Goal: Transaction & Acquisition: Purchase product/service

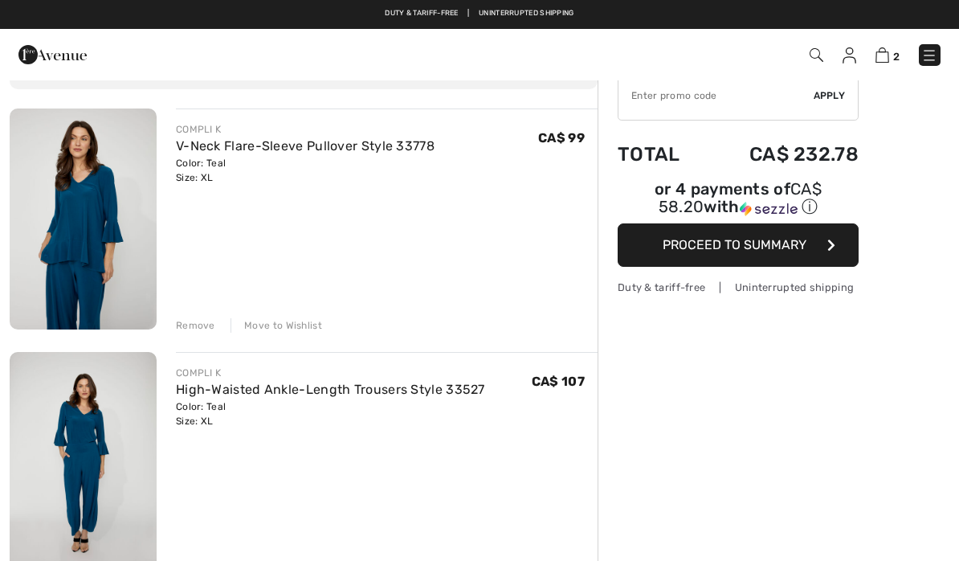
scroll to position [93, 0]
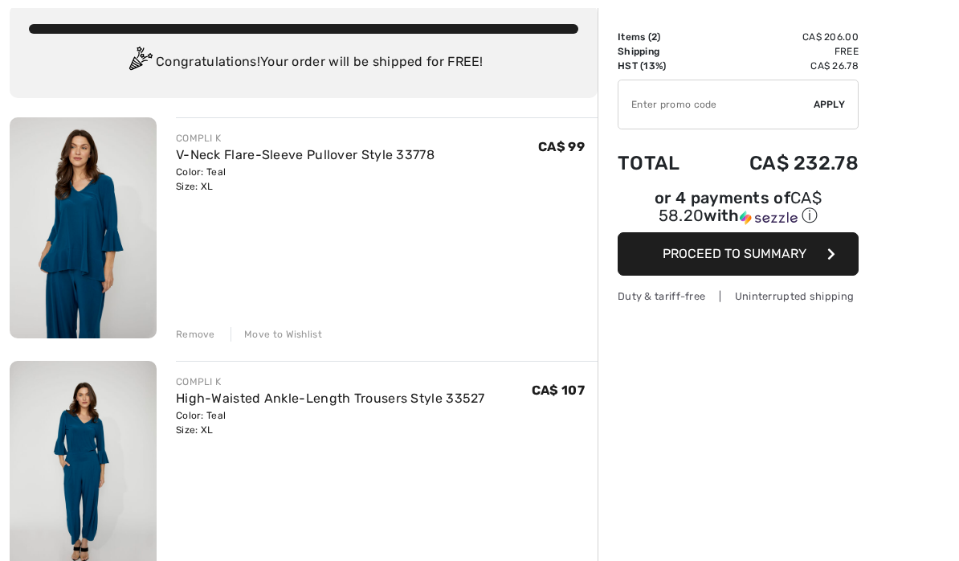
click at [305, 150] on link "V-Neck Flare-Sleeve Pullover Style 33778" at bounding box center [305, 154] width 259 height 15
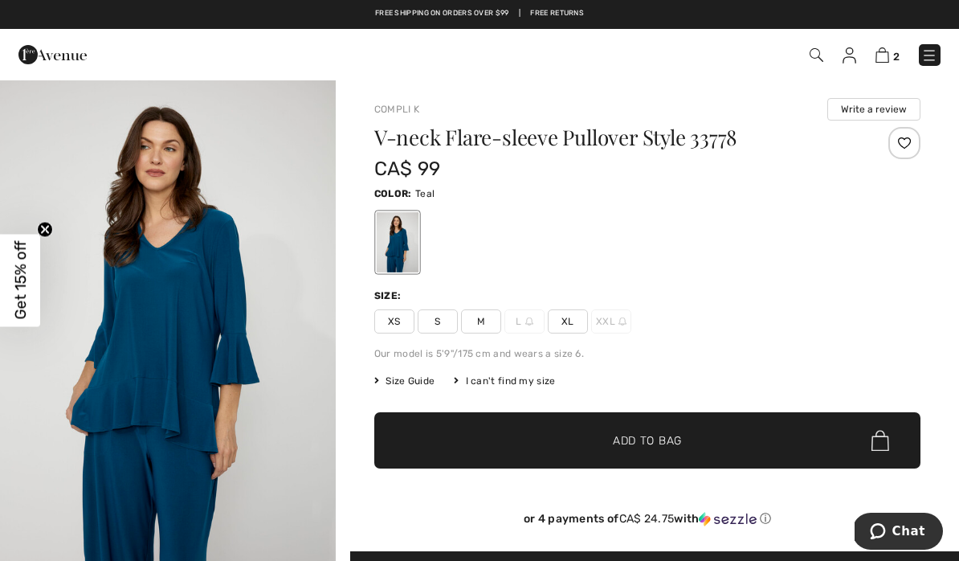
click at [890, 50] on link "2" at bounding box center [888, 54] width 24 height 19
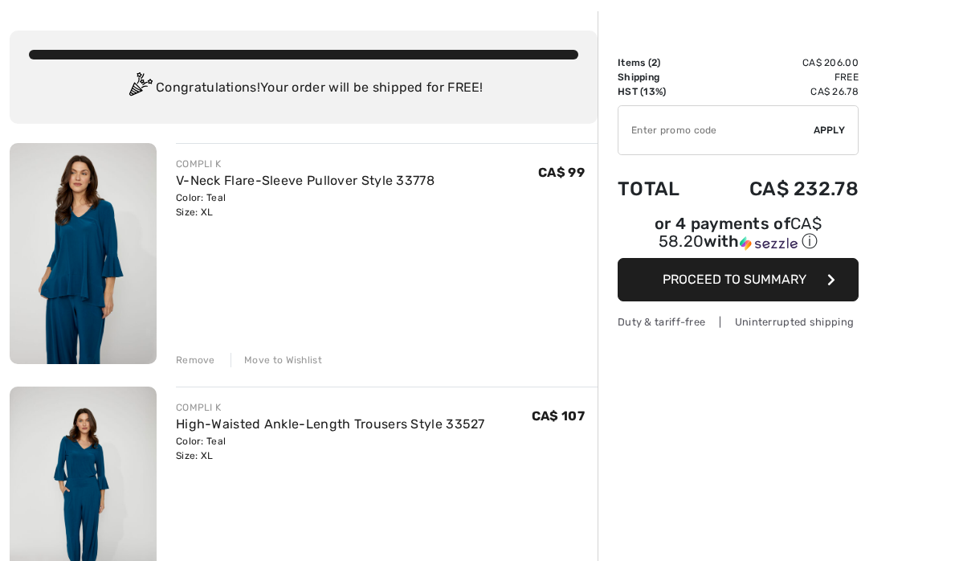
scroll to position [93, 0]
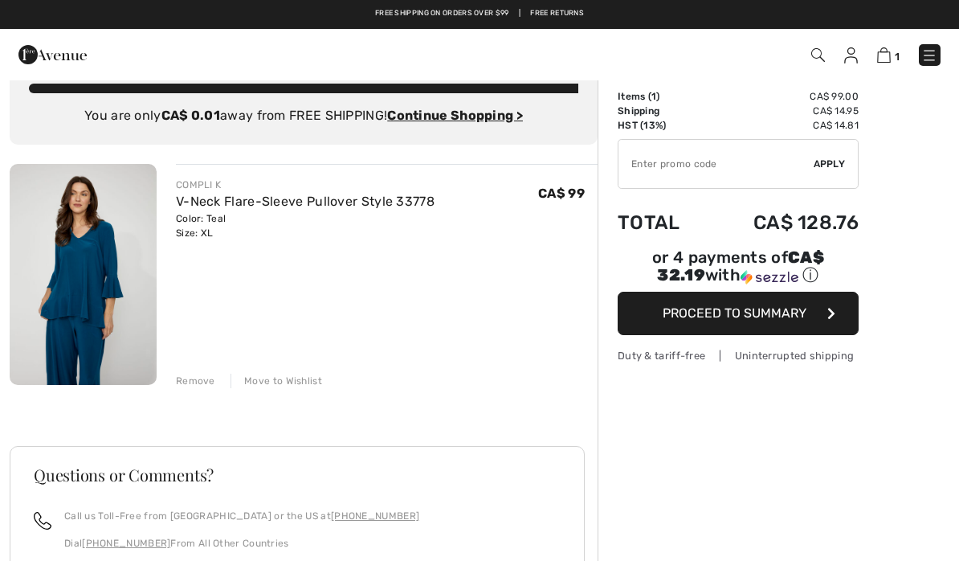
scroll to position [0, 0]
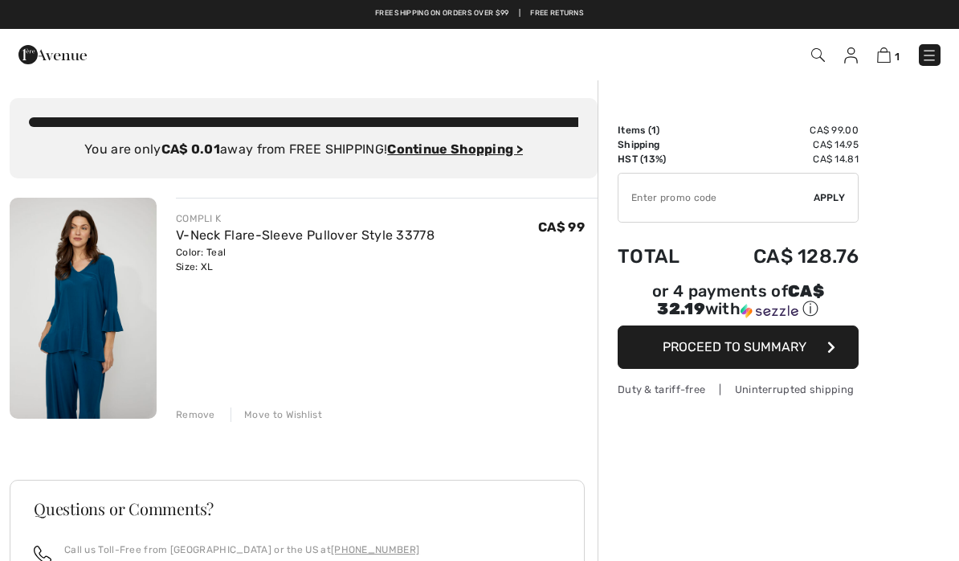
click at [853, 59] on img at bounding box center [852, 55] width 14 height 16
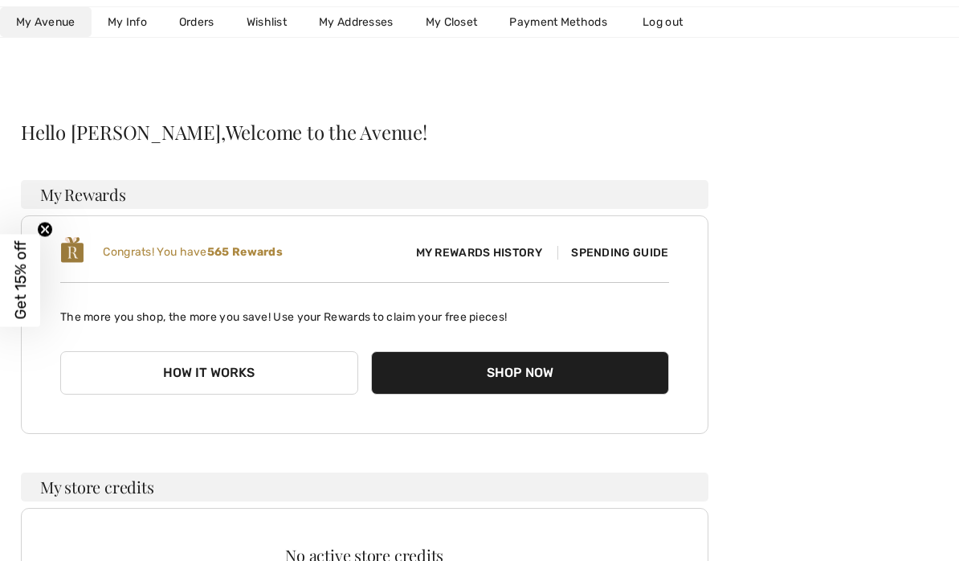
scroll to position [77, 0]
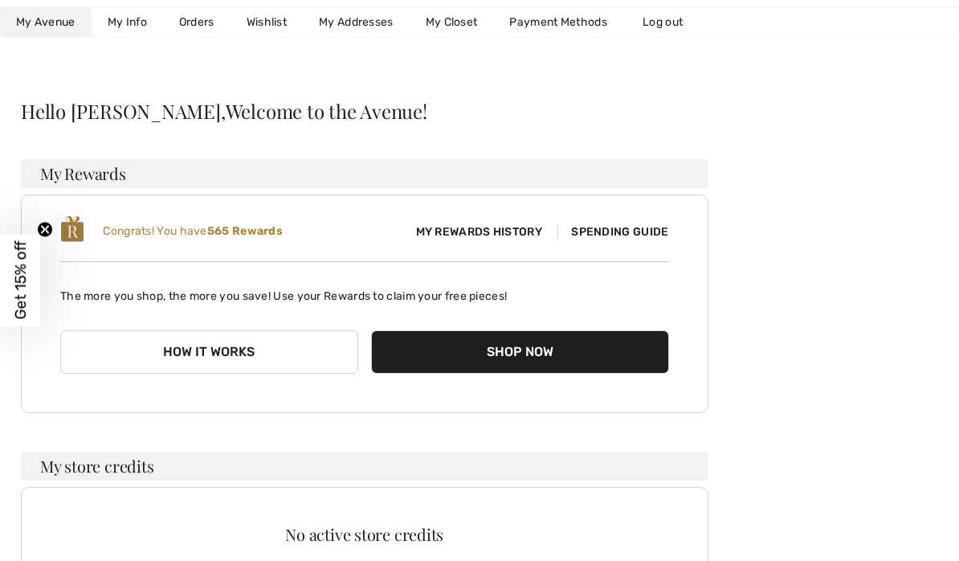
click at [242, 350] on button "How it works" at bounding box center [209, 351] width 298 height 43
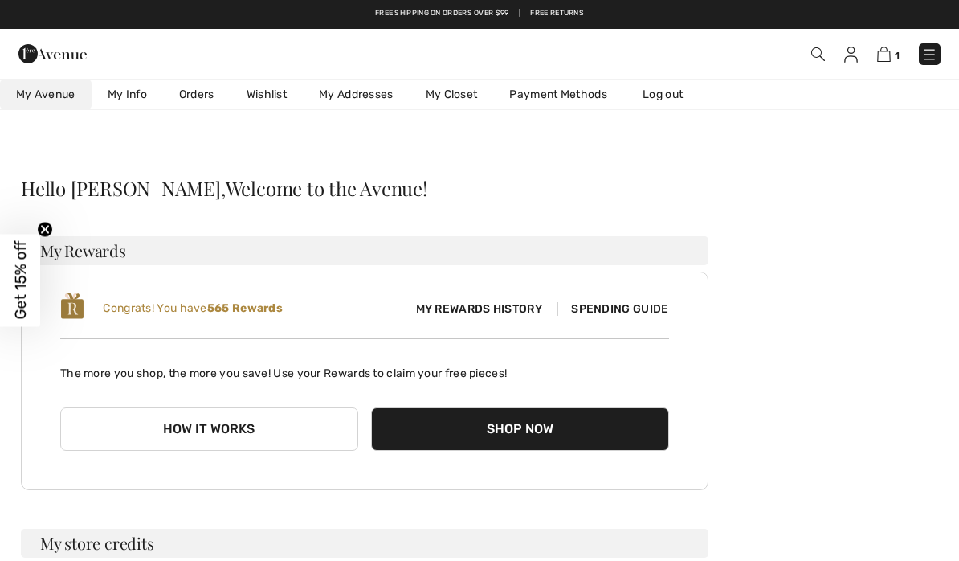
click at [265, 108] on link "Wishlist" at bounding box center [267, 95] width 72 height 30
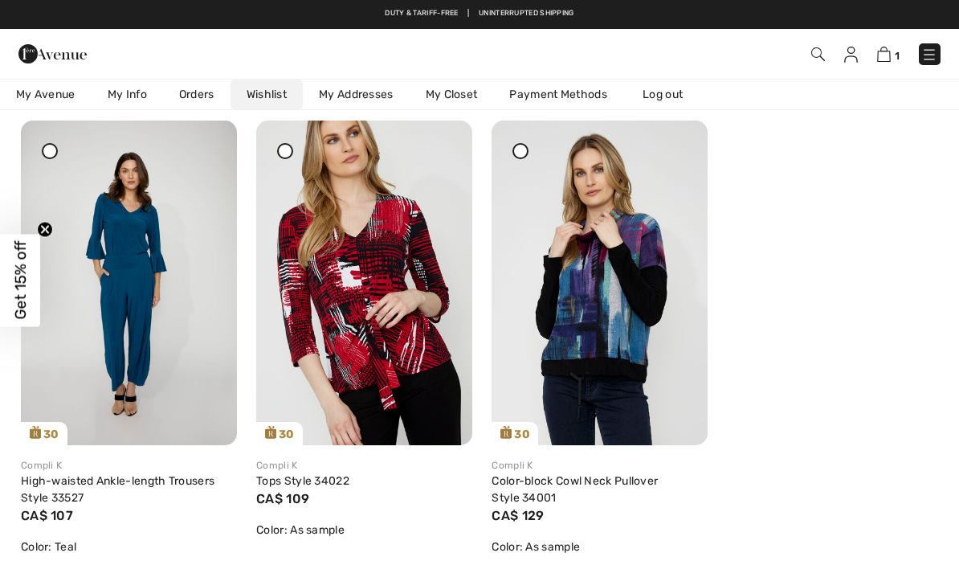
scroll to position [183, 0]
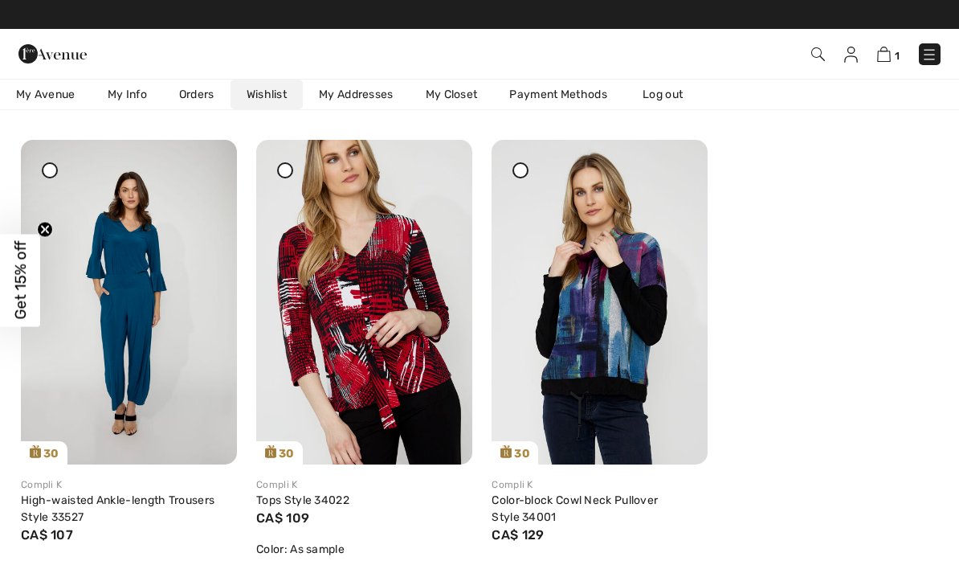
click at [592, 319] on img at bounding box center [600, 302] width 216 height 325
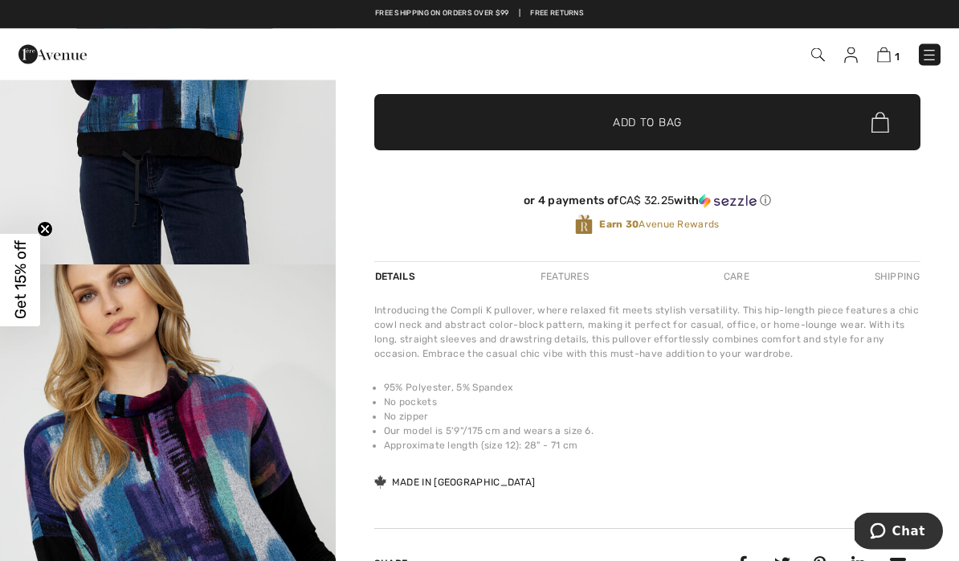
scroll to position [336, 0]
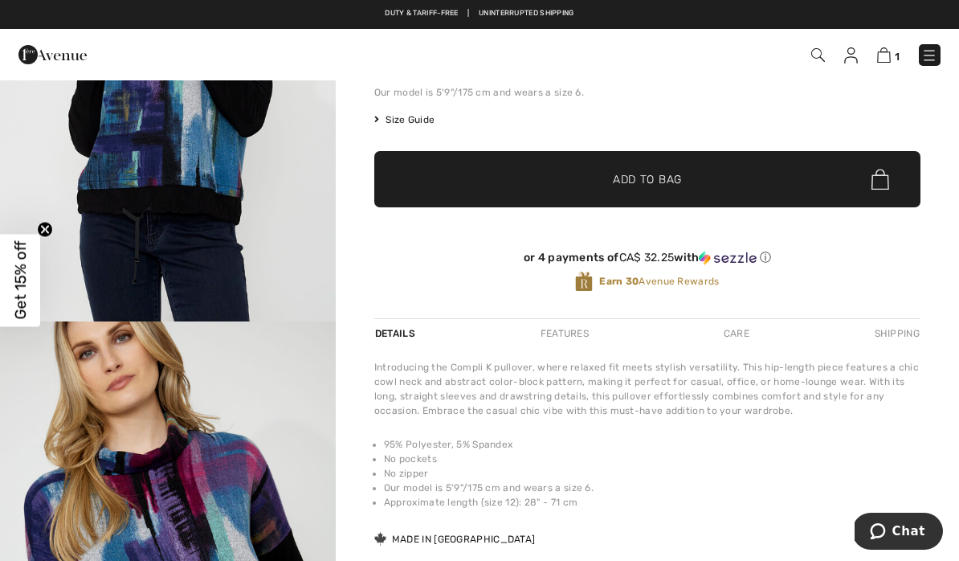
click at [808, 466] on li "No pockets" at bounding box center [652, 459] width 537 height 14
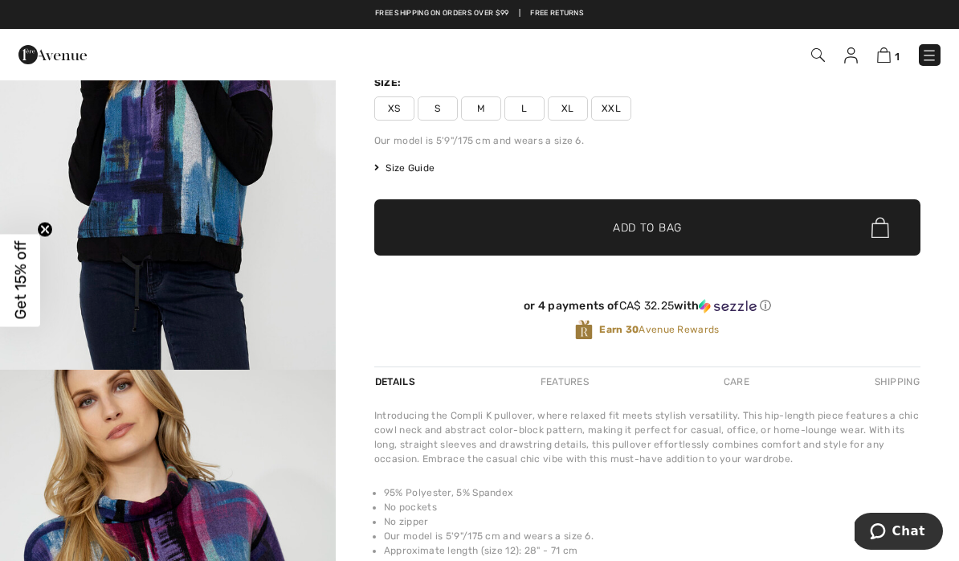
scroll to position [0, 0]
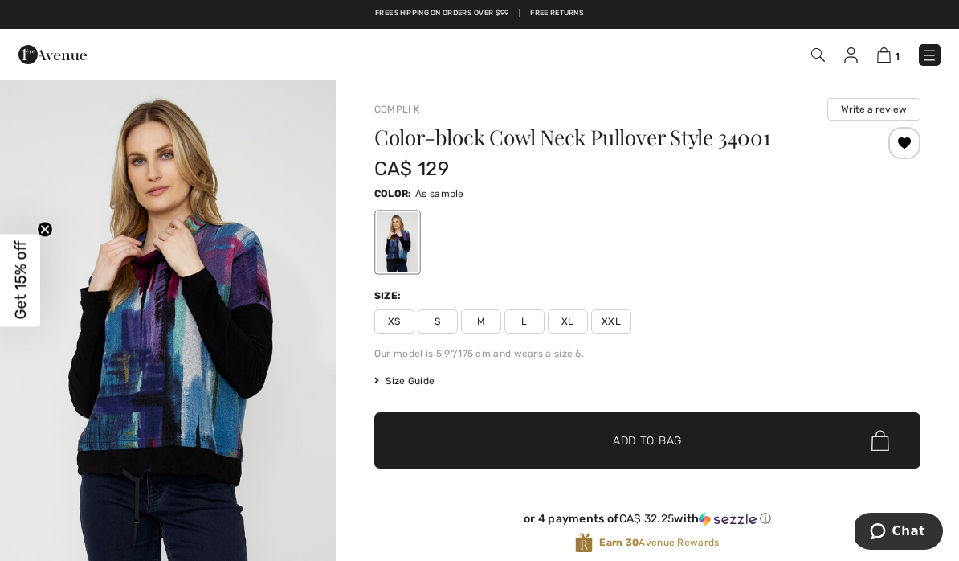
click at [567, 325] on span "XL" at bounding box center [568, 321] width 40 height 24
click at [762, 444] on span "✔ Added to Bag Add to Bag" at bounding box center [647, 440] width 546 height 56
click at [896, 51] on span "2" at bounding box center [897, 57] width 6 height 12
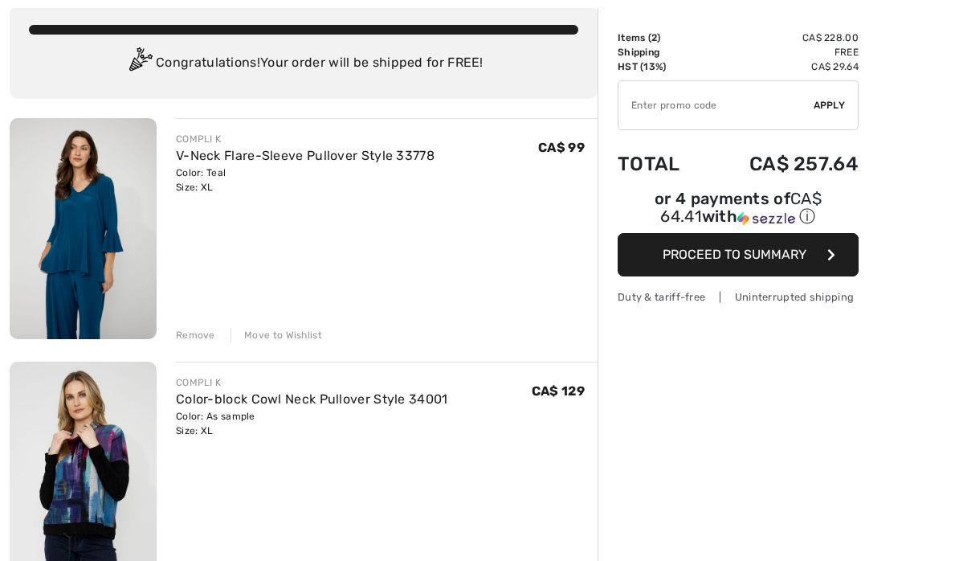
scroll to position [129, 0]
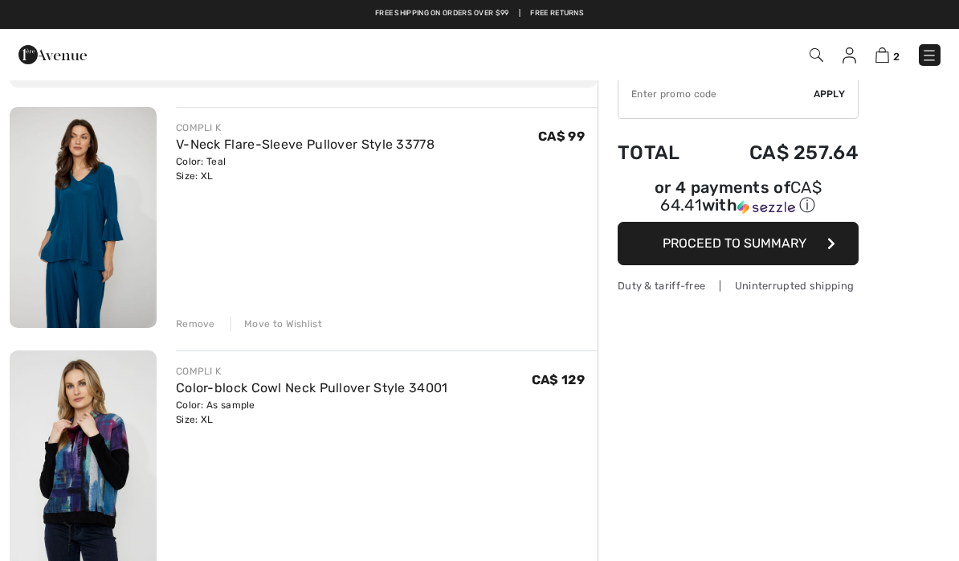
click at [901, 446] on div "Order Summary Details Items ( 2 ) CA$ 228.00 Promo code CA$ 0.00 Shipping Free …" at bounding box center [779, 487] width 362 height 1025
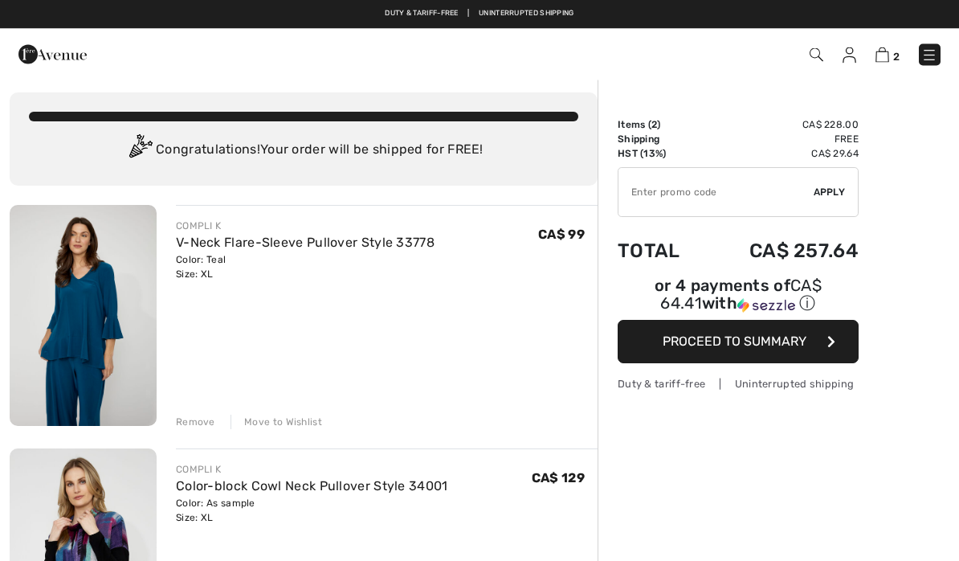
scroll to position [0, 0]
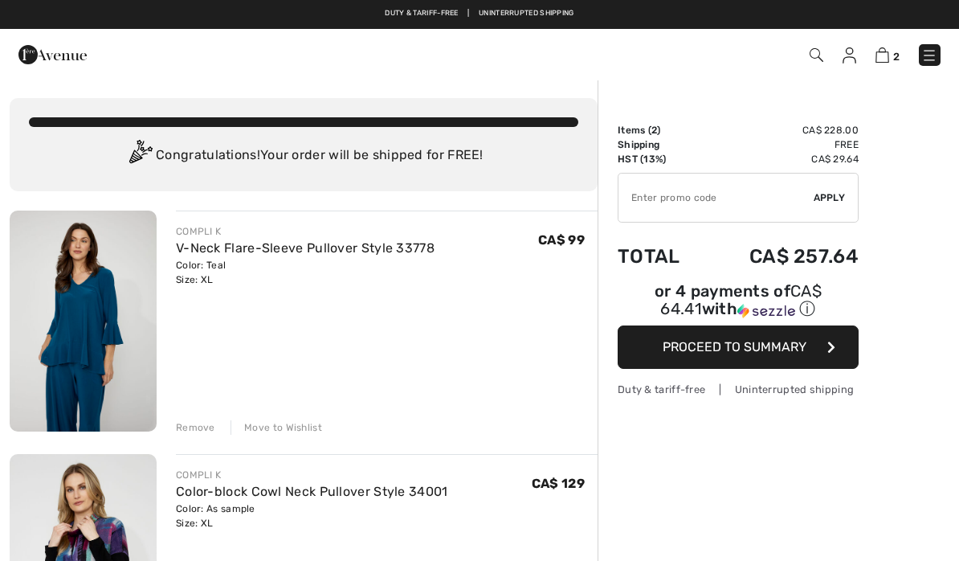
click at [207, 233] on div "COMPLI K" at bounding box center [305, 231] width 259 height 14
click at [235, 251] on link "V-Neck Flare-Sleeve Pullover Style 33778" at bounding box center [305, 247] width 259 height 15
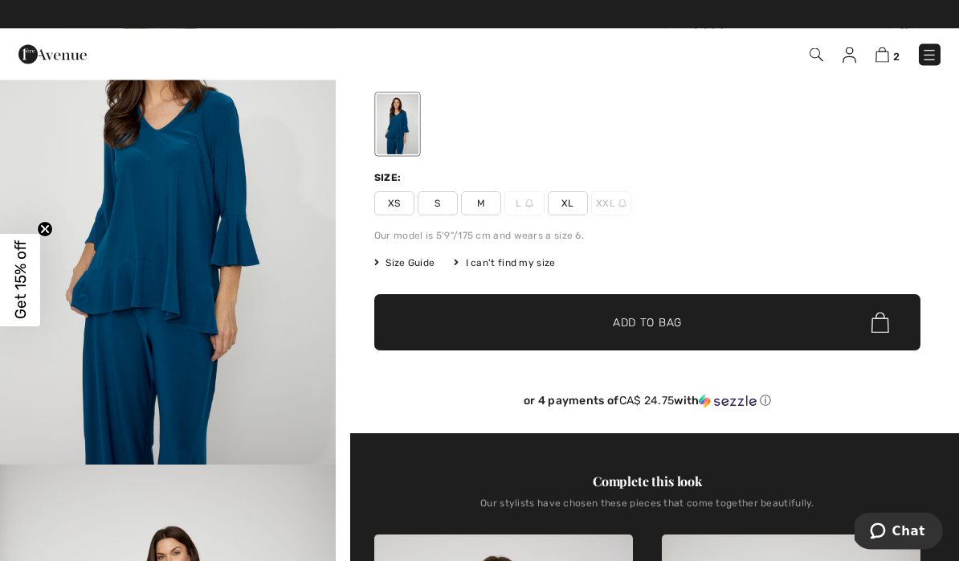
scroll to position [118, 0]
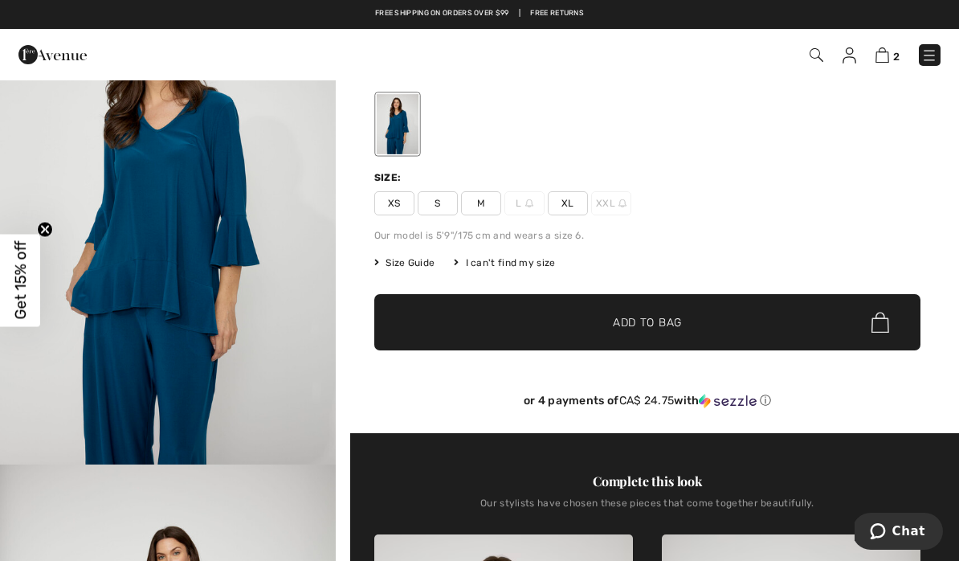
click at [408, 268] on span "Size Guide" at bounding box center [404, 263] width 60 height 14
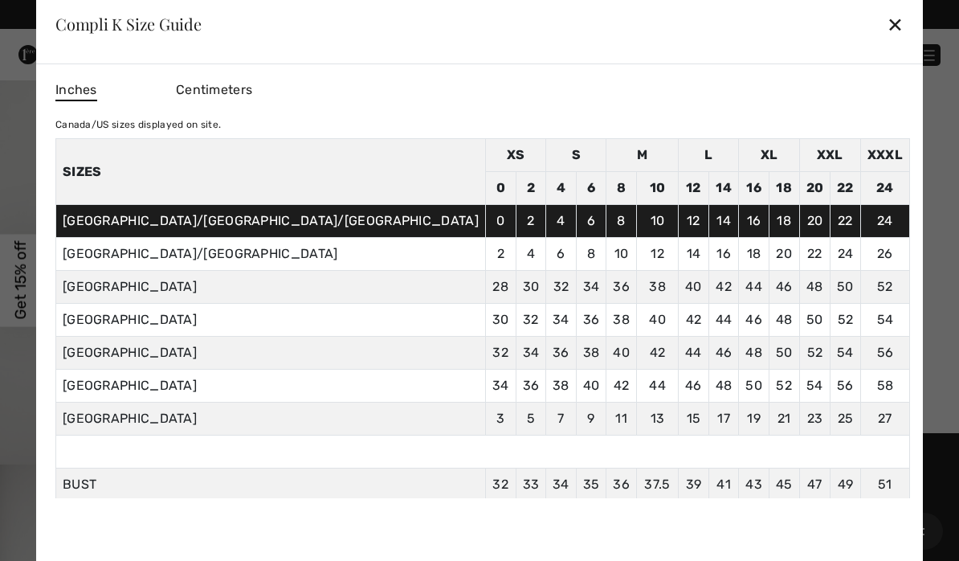
click at [887, 41] on div "✕" at bounding box center [895, 24] width 17 height 34
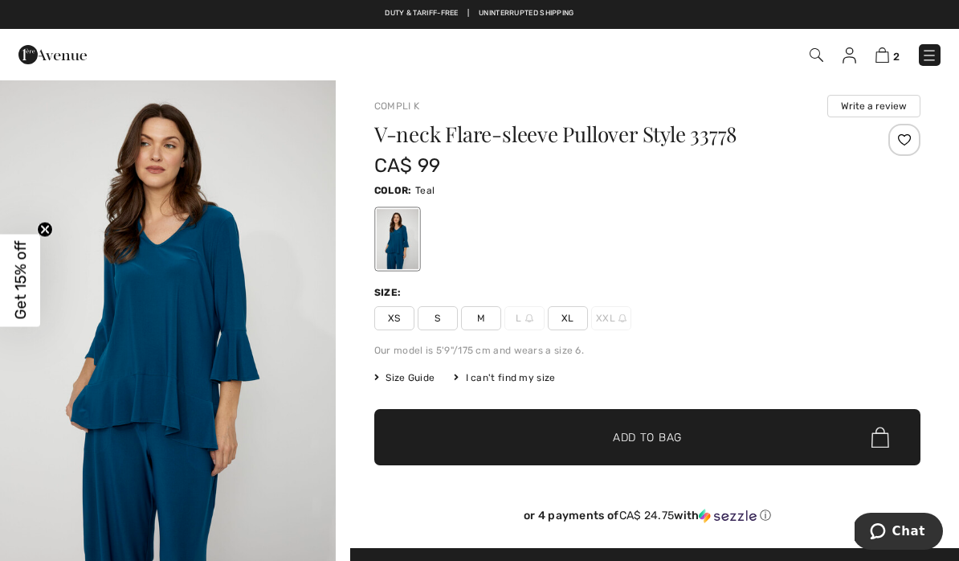
scroll to position [0, 0]
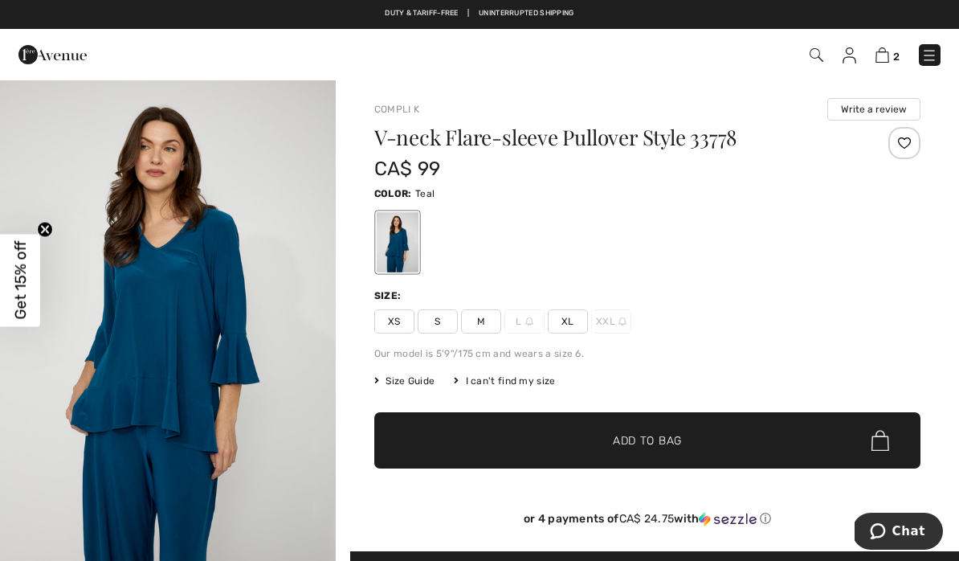
click at [731, 259] on div at bounding box center [647, 242] width 546 height 67
click at [886, 51] on img at bounding box center [883, 54] width 14 height 15
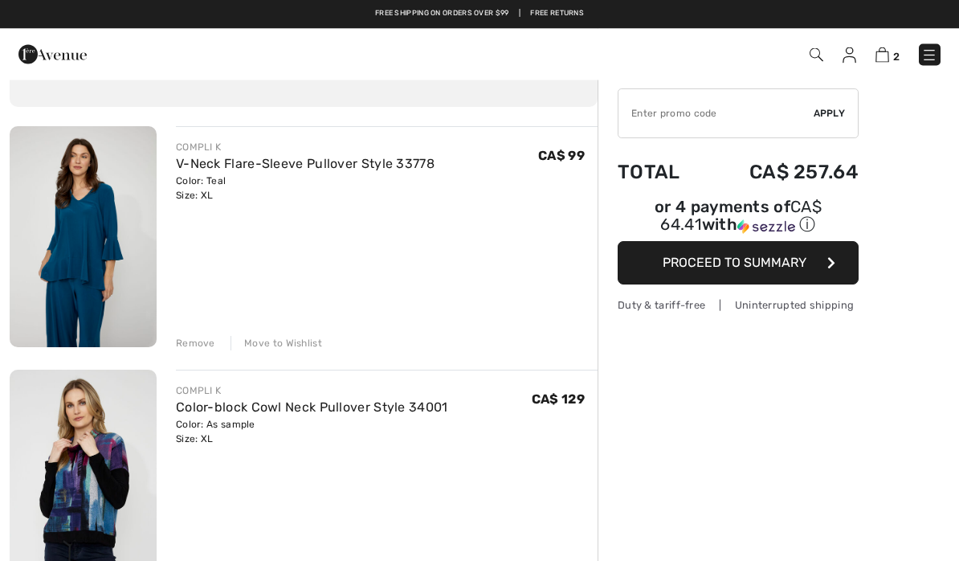
scroll to position [66, 0]
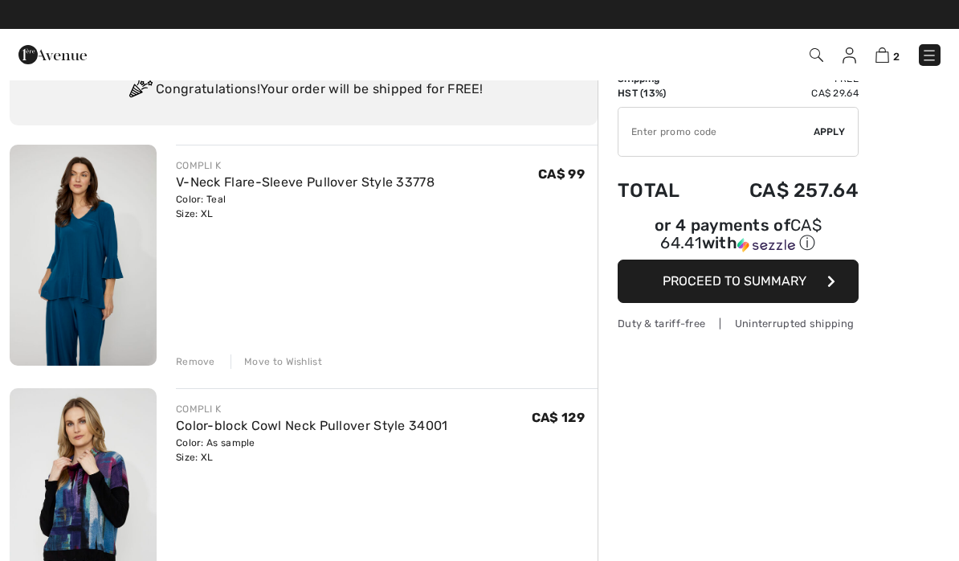
click at [291, 356] on div "Move to Wishlist" at bounding box center [277, 361] width 92 height 14
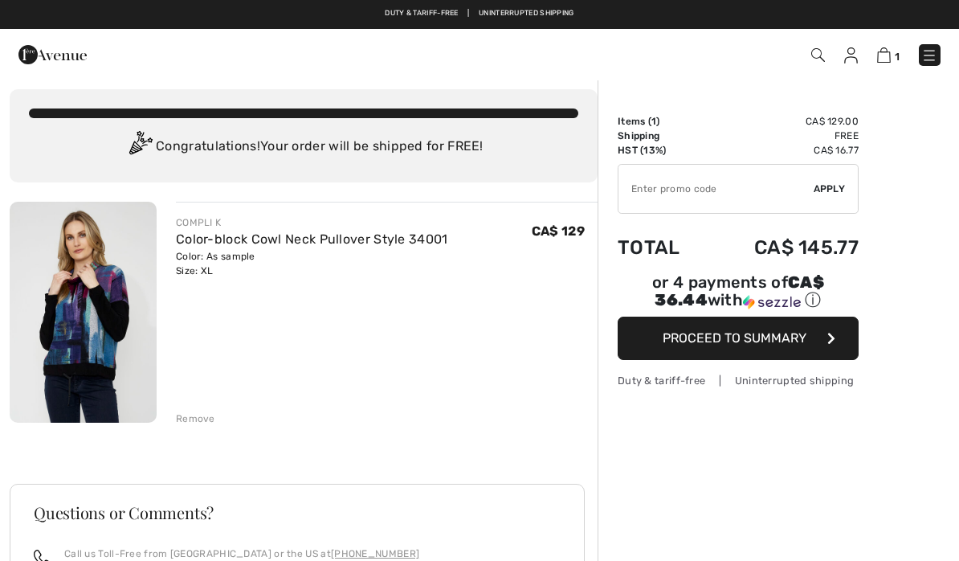
scroll to position [10, 0]
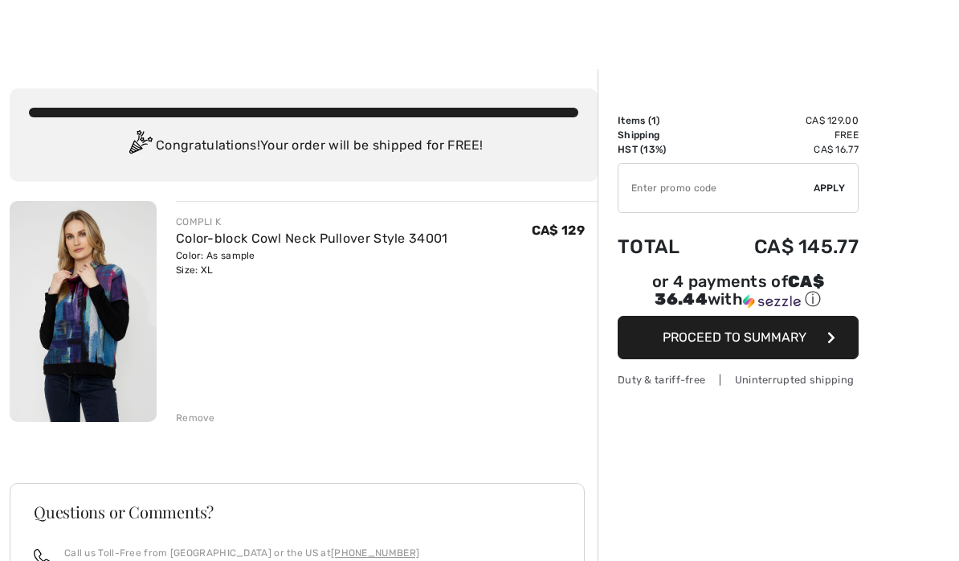
click at [793, 513] on div "Order Summary Details Items ( 1 ) CA$ 129.00 Promo code CA$ 0.00 Shipping Free …" at bounding box center [779, 460] width 362 height 782
click at [774, 560] on div "Order Summary Details Items ( 1 ) CA$ 129.00 Promo code CA$ 0.00 Shipping Free …" at bounding box center [779, 460] width 362 height 782
click at [269, 244] on link "Color-block Cowl Neck Pullover Style 34001" at bounding box center [312, 238] width 272 height 15
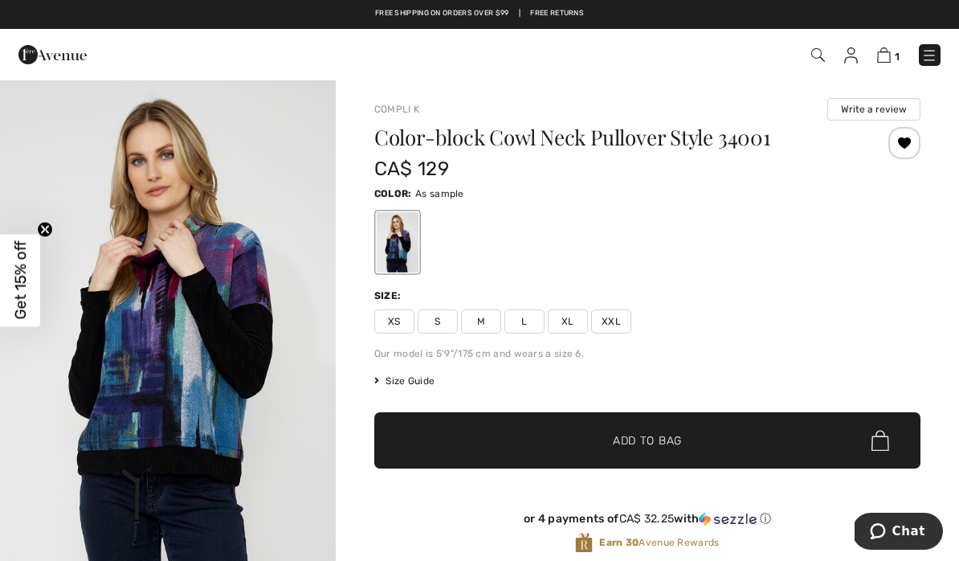
click at [889, 50] on img at bounding box center [884, 54] width 14 height 15
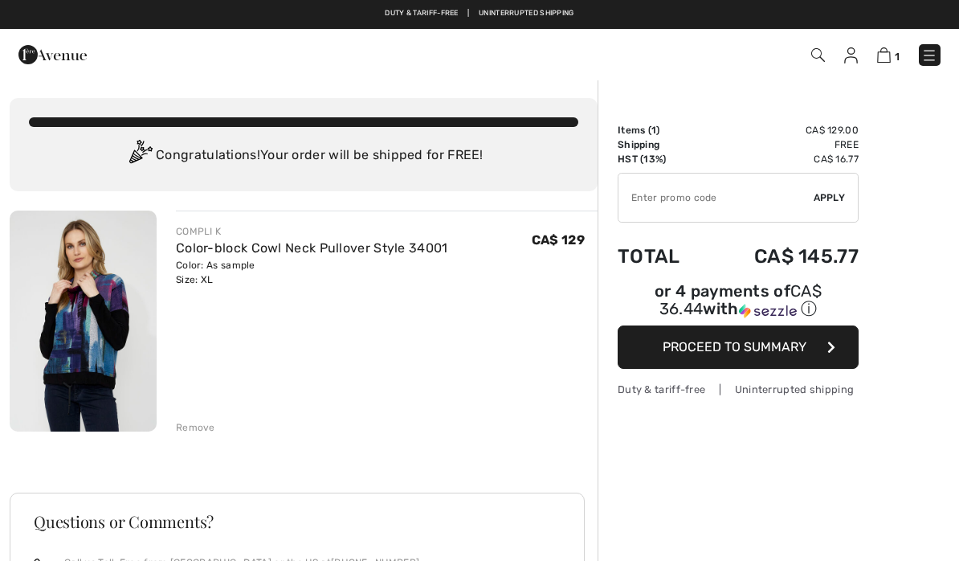
click at [833, 348] on icon "button" at bounding box center [832, 347] width 8 height 13
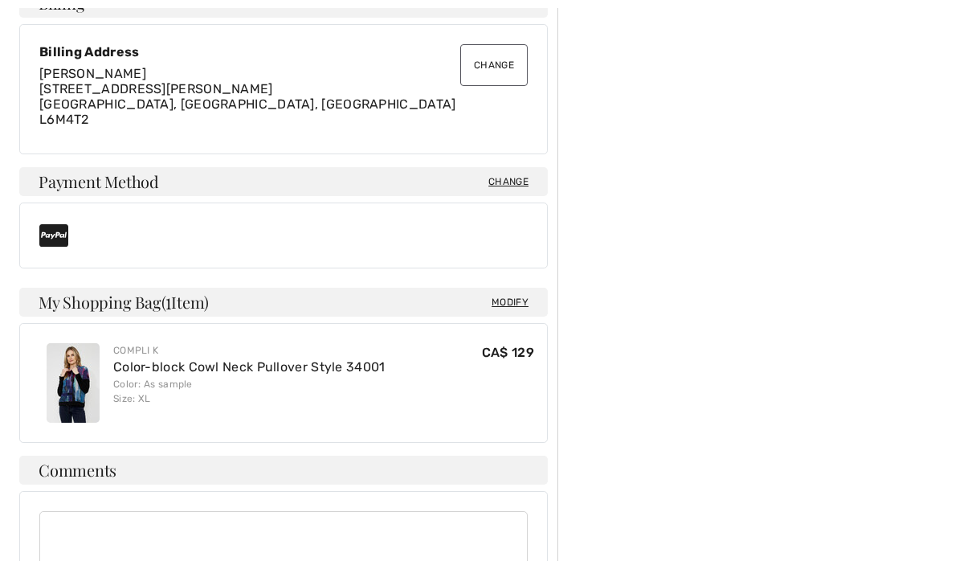
scroll to position [625, 0]
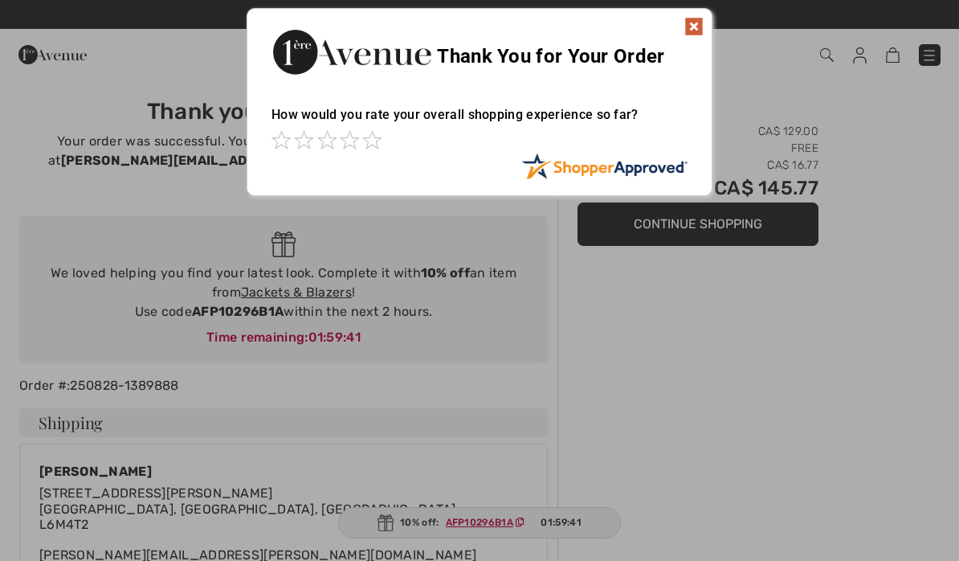
click at [685, 26] on img at bounding box center [694, 26] width 19 height 19
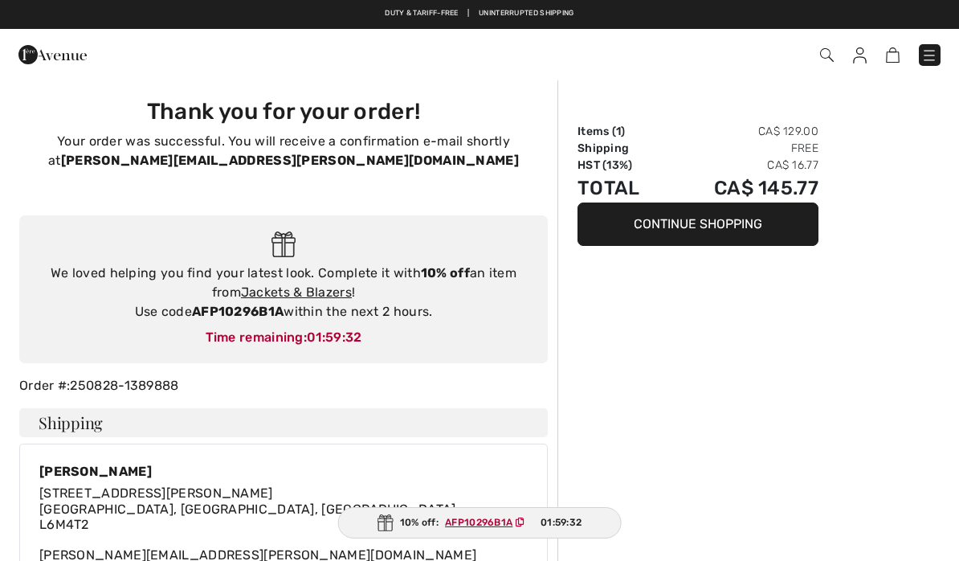
click at [309, 298] on link "Jackets & Blazers" at bounding box center [296, 291] width 111 height 15
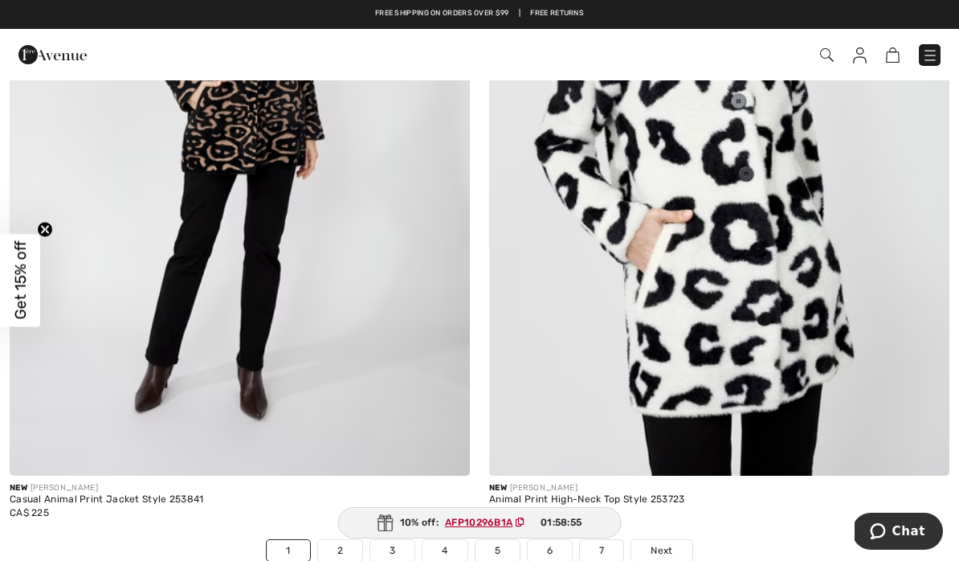
scroll to position [13675, 0]
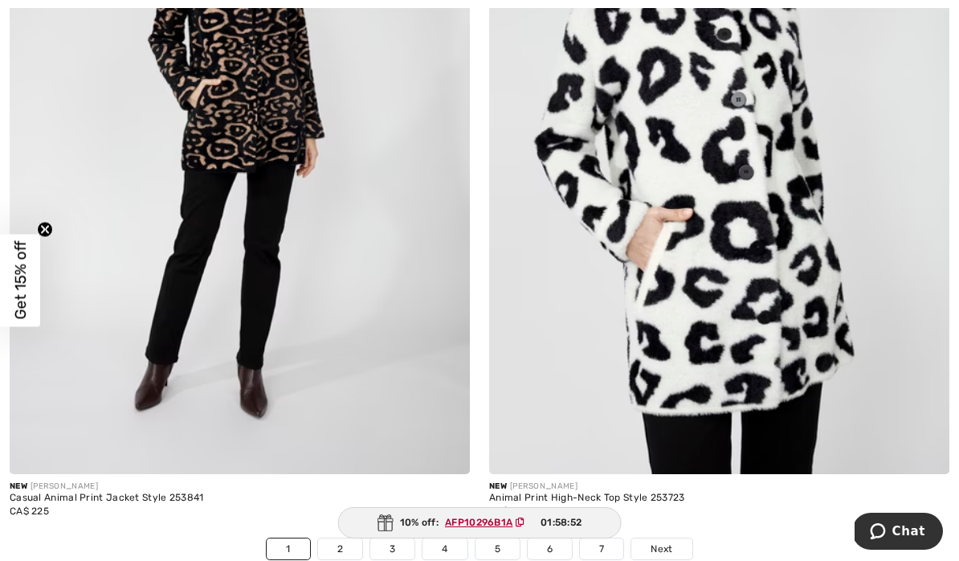
click at [475, 520] on ins "AFP10296B1A" at bounding box center [478, 522] width 67 height 11
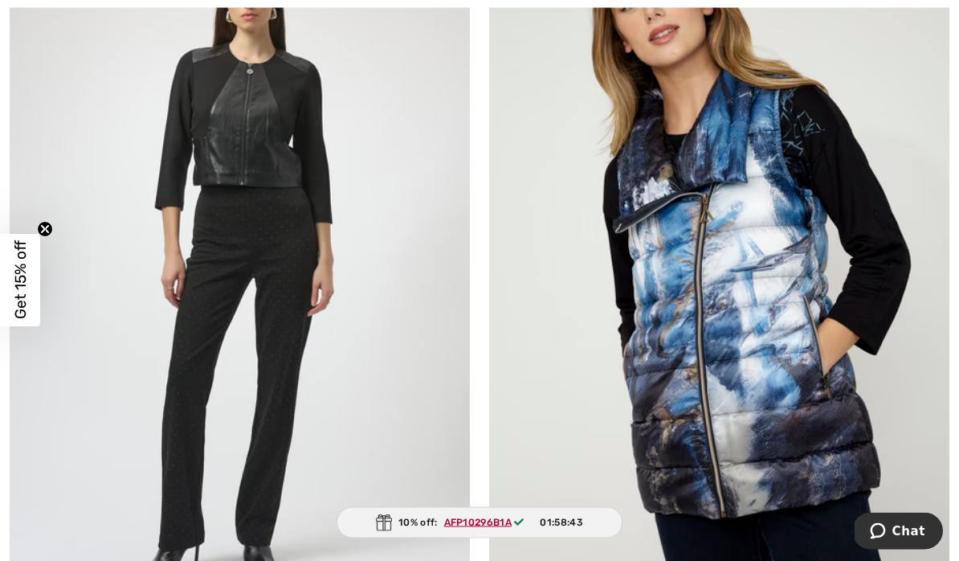
scroll to position [1831, 0]
click at [761, 391] on img at bounding box center [719, 258] width 460 height 691
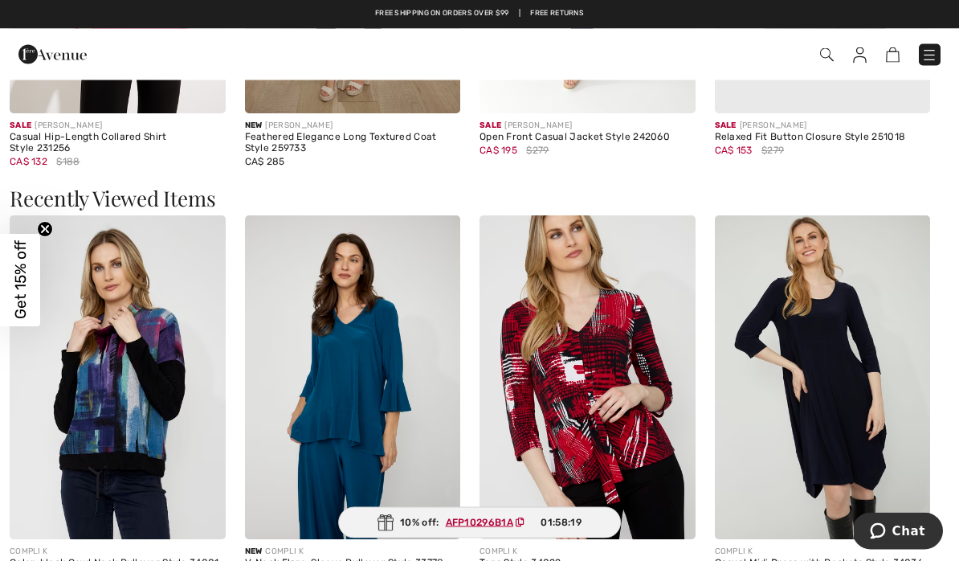
scroll to position [2163, 0]
